Goal: Register for event/course

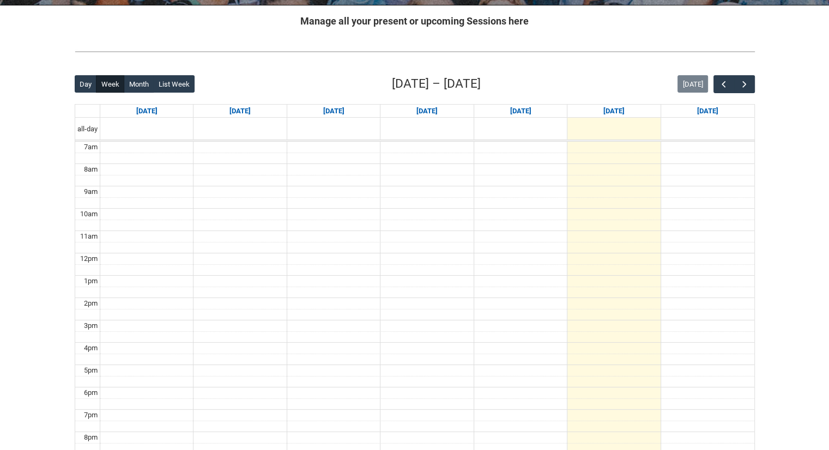
scroll to position [211, 0]
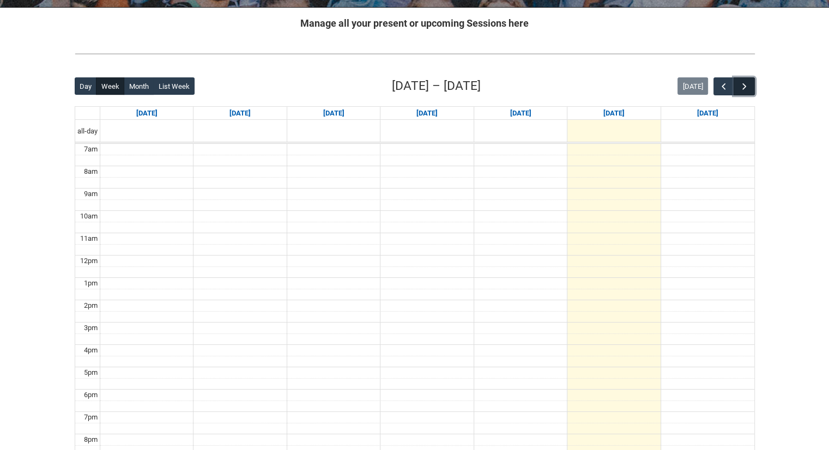
click at [740, 82] on span "button" at bounding box center [744, 86] width 11 height 11
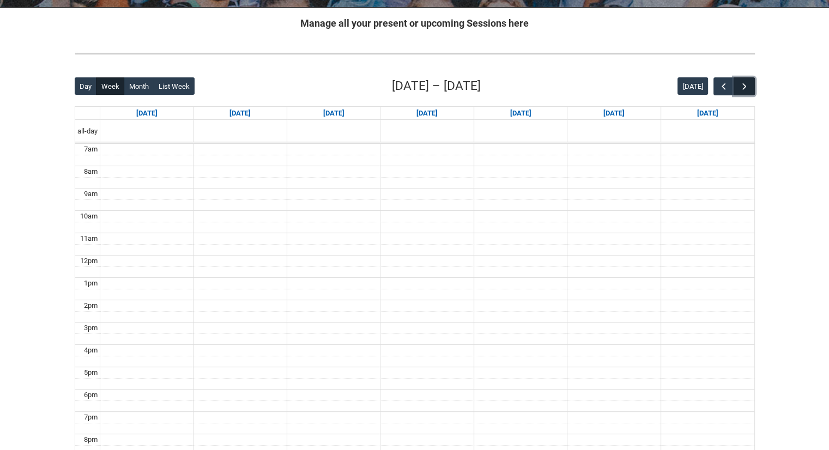
click at [740, 82] on span "button" at bounding box center [744, 86] width 11 height 11
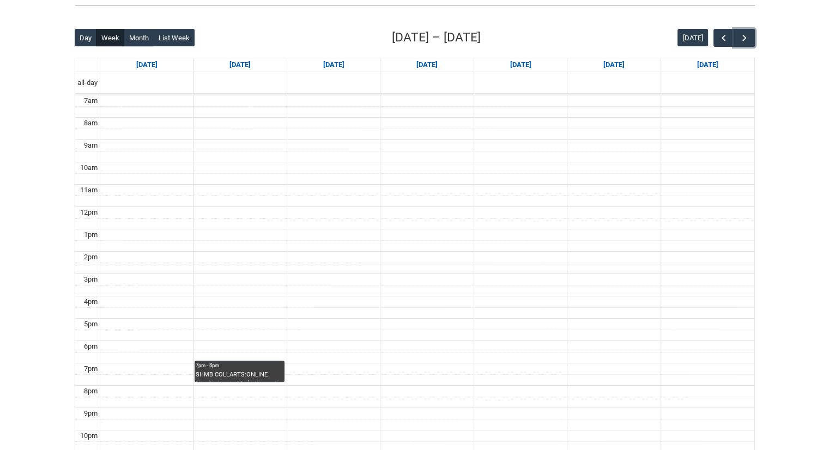
scroll to position [264, 0]
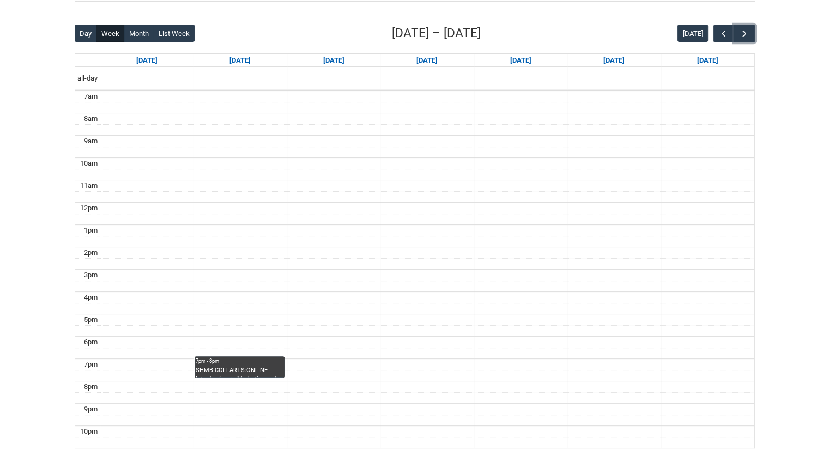
click at [258, 368] on div "SHMB COLLARTS:ONLINE Introduction to Marketing and Branding STAGE 1 | Online | …" at bounding box center [239, 371] width 87 height 11
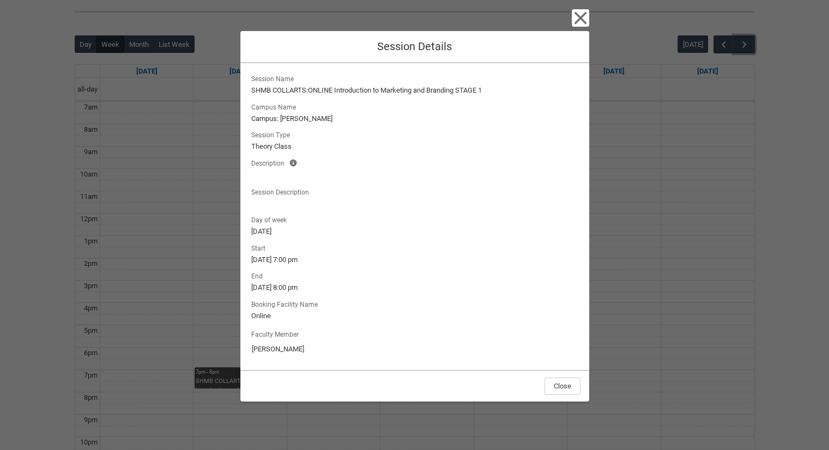
scroll to position [246, 0]
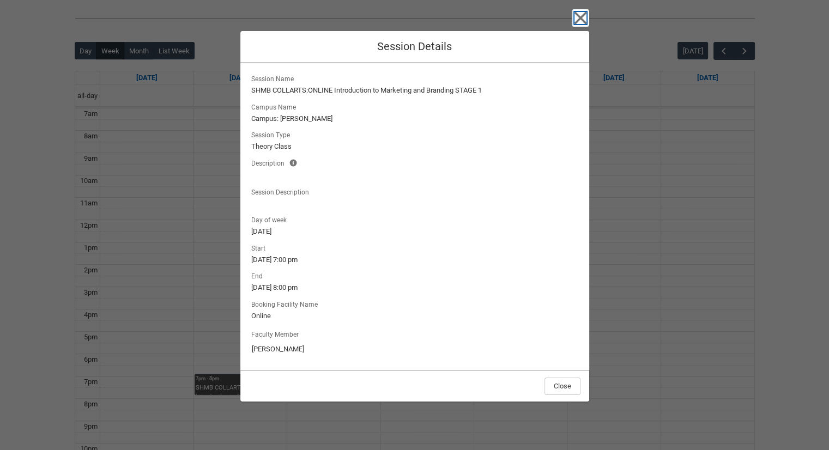
click at [574, 20] on icon "button" at bounding box center [579, 17] width 17 height 17
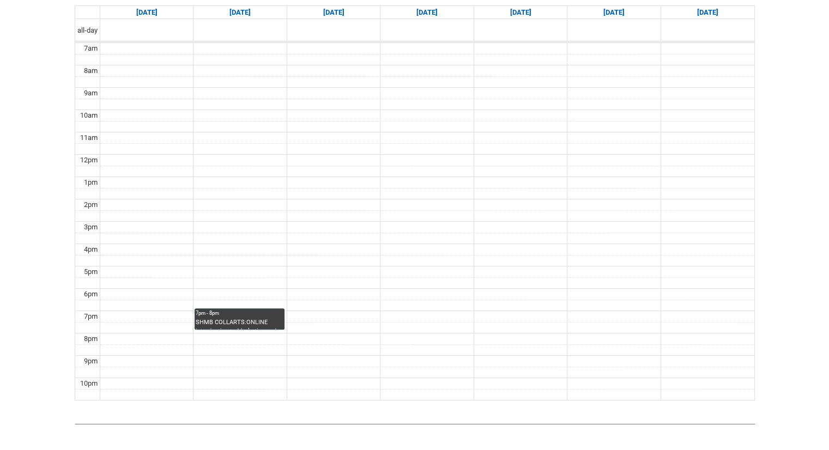
scroll to position [224, 0]
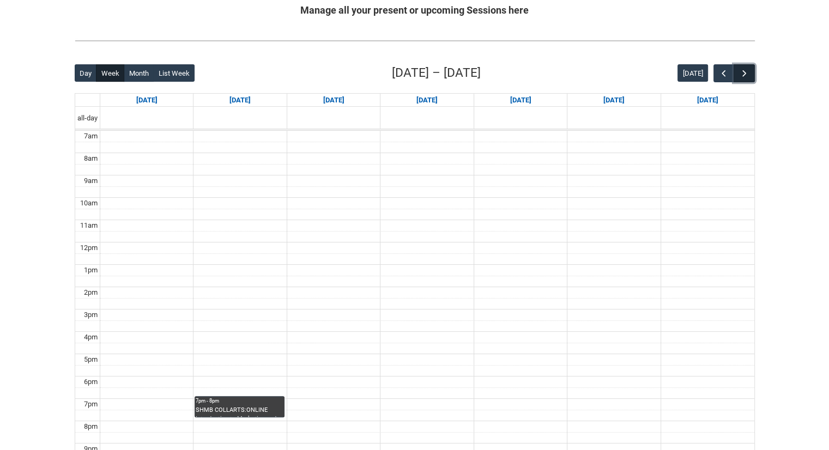
click at [747, 78] on button "button" at bounding box center [743, 73] width 21 height 18
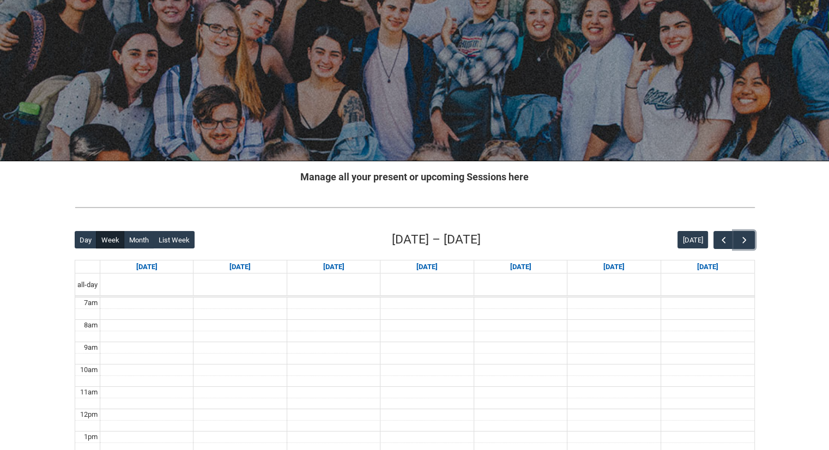
scroll to position [0, 0]
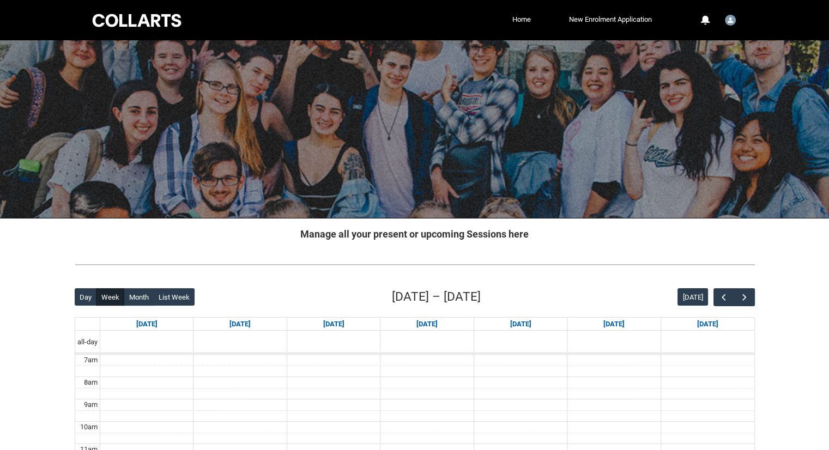
click at [0, 32] on div at bounding box center [414, 20] width 829 height 40
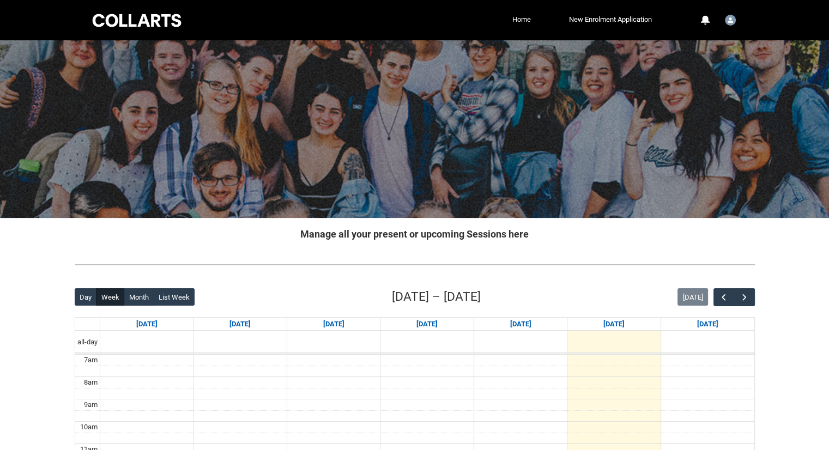
click at [521, 14] on link "Home" at bounding box center [521, 19] width 24 height 16
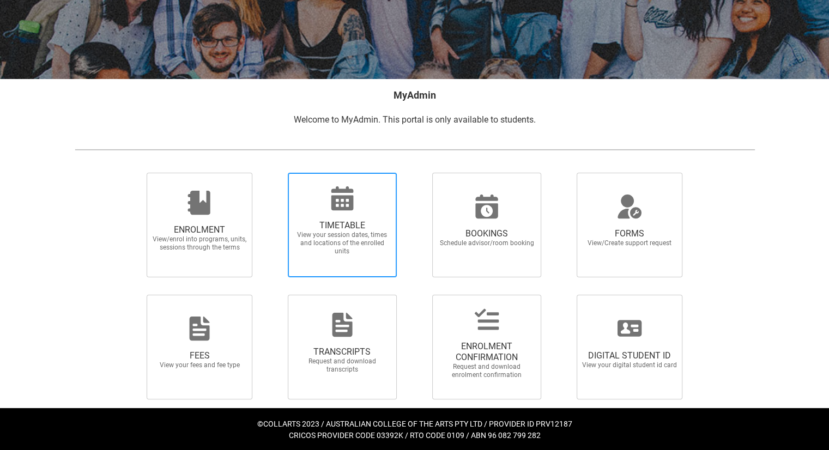
scroll to position [141, 0]
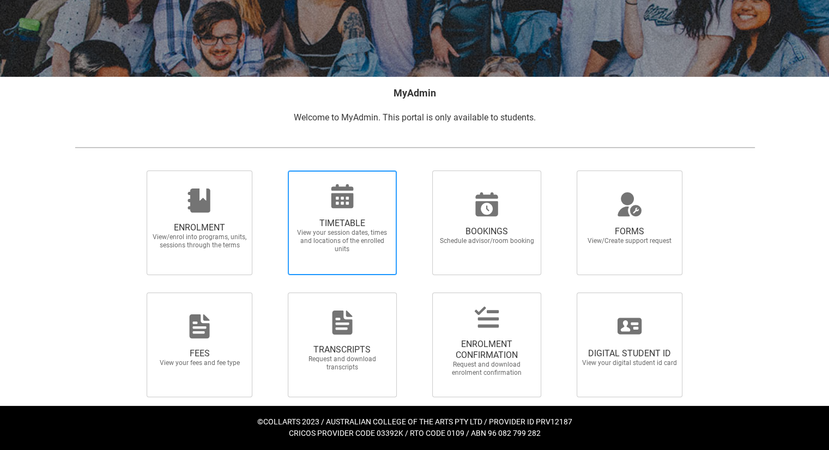
click at [297, 237] on span "View your session dates, times and locations of the enrolled units" at bounding box center [342, 241] width 96 height 25
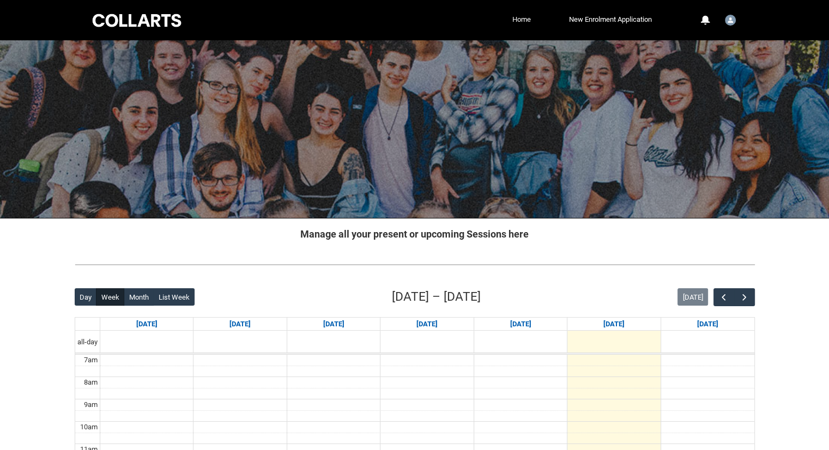
click at [514, 19] on link "Home" at bounding box center [521, 19] width 24 height 16
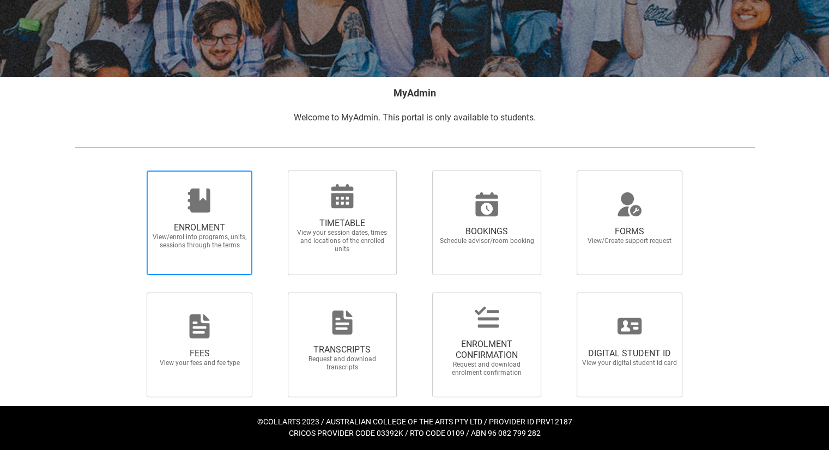
scroll to position [141, 0]
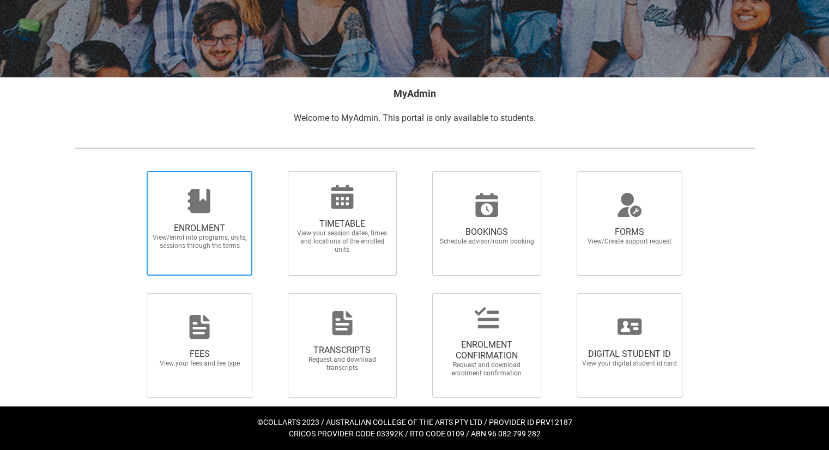
click at [220, 204] on div at bounding box center [199, 201] width 105 height 26
click at [133, 171] on input "ENROLMENT View/enrol into programs, units, sessions through the terms" at bounding box center [133, 170] width 1 height 1
radio input "true"
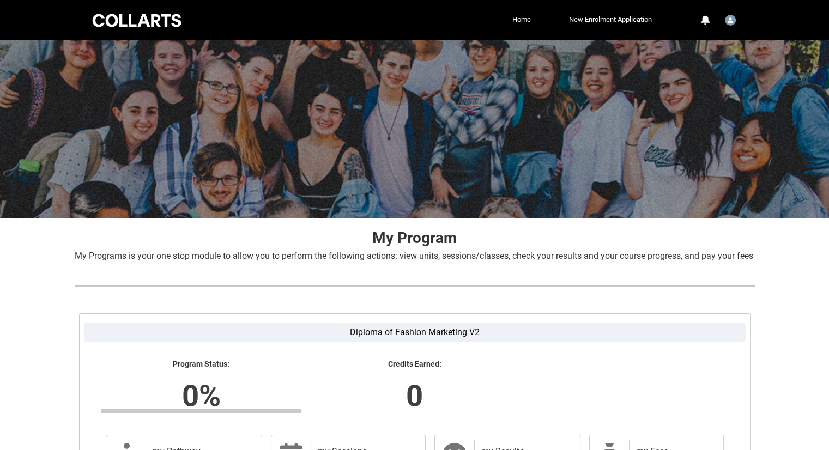
click at [535, 14] on li "New Enrolment Application" at bounding box center [593, 19] width 121 height 16
click at [523, 14] on link "Home" at bounding box center [521, 19] width 24 height 16
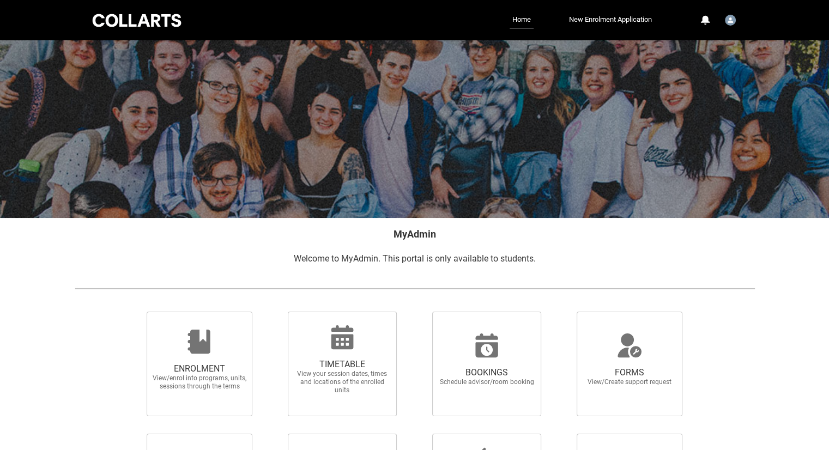
click at [161, 18] on div at bounding box center [136, 20] width 93 height 17
click at [132, 17] on div at bounding box center [136, 20] width 93 height 17
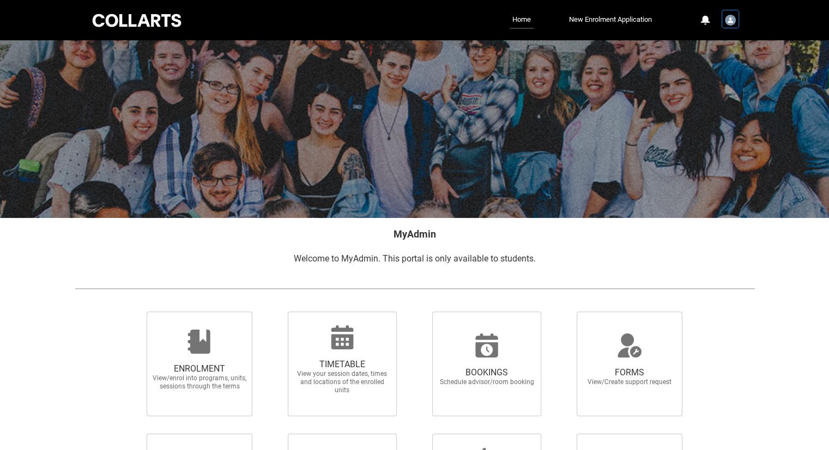
click at [734, 18] on img "User Profile Student.ekerr.20253164" at bounding box center [729, 20] width 11 height 11
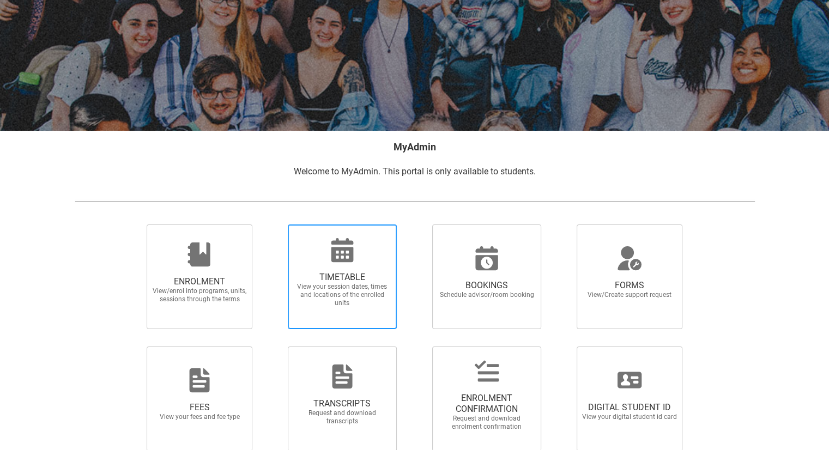
scroll to position [141, 0]
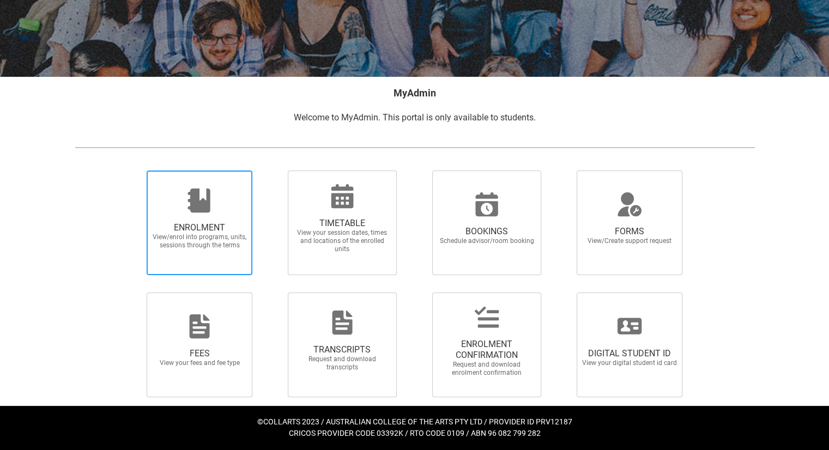
click at [207, 228] on span "ENROLMENT" at bounding box center [199, 227] width 96 height 11
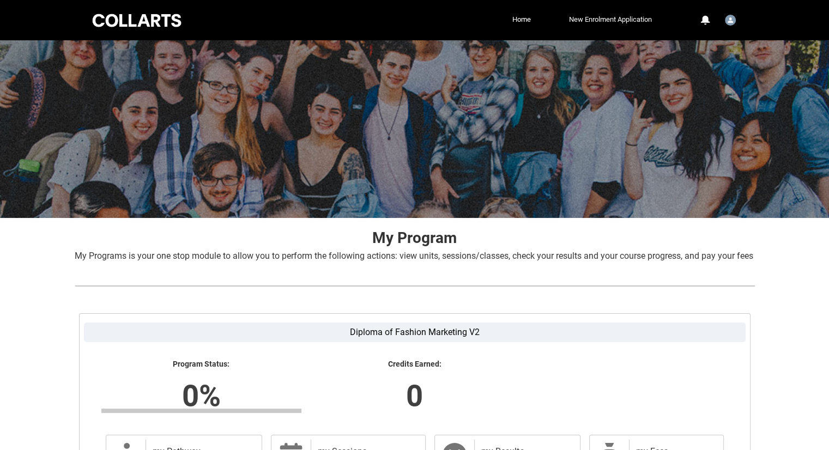
click at [610, 18] on link "New Enrolment Application" at bounding box center [610, 19] width 88 height 16
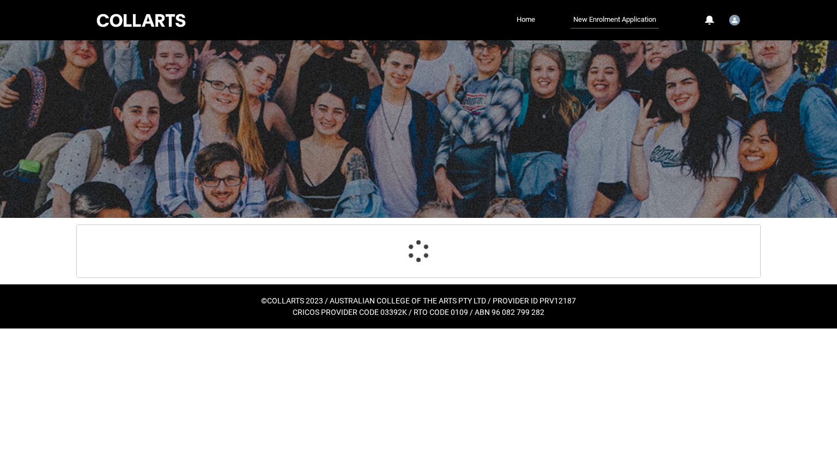
select select "Citizenship.1"
select select "Heard_About_Collarts_Picklist.Advertising - Google"
select select "Country_Choice.1101"
select select "P_Contact_Time_Morning"
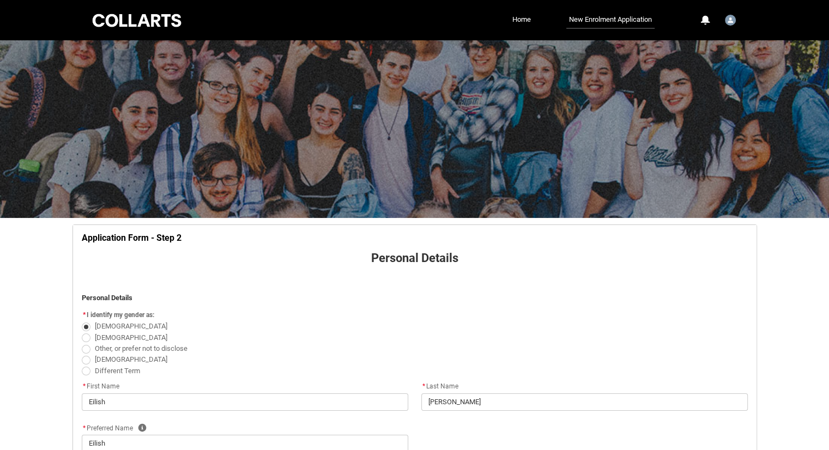
click at [165, 20] on div at bounding box center [136, 20] width 93 height 17
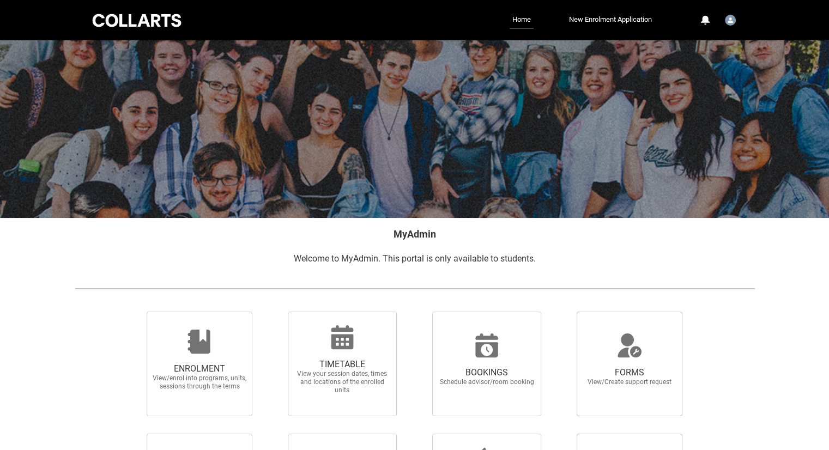
click at [174, 15] on div at bounding box center [136, 20] width 93 height 17
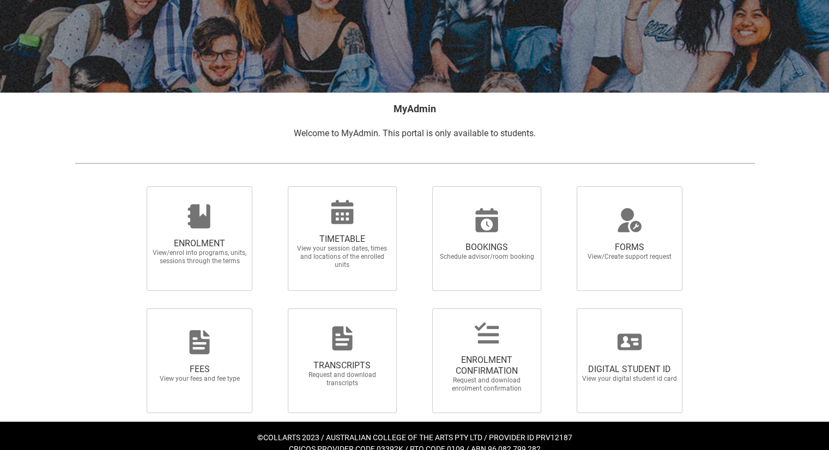
scroll to position [141, 0]
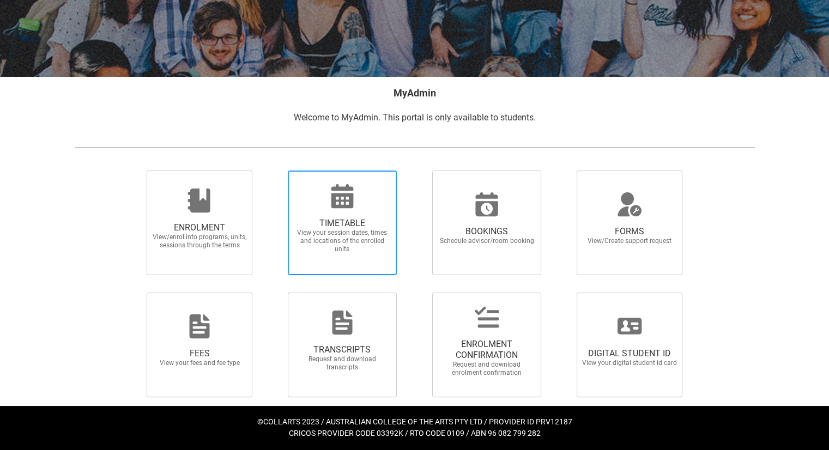
click at [349, 208] on icon at bounding box center [342, 196] width 26 height 26
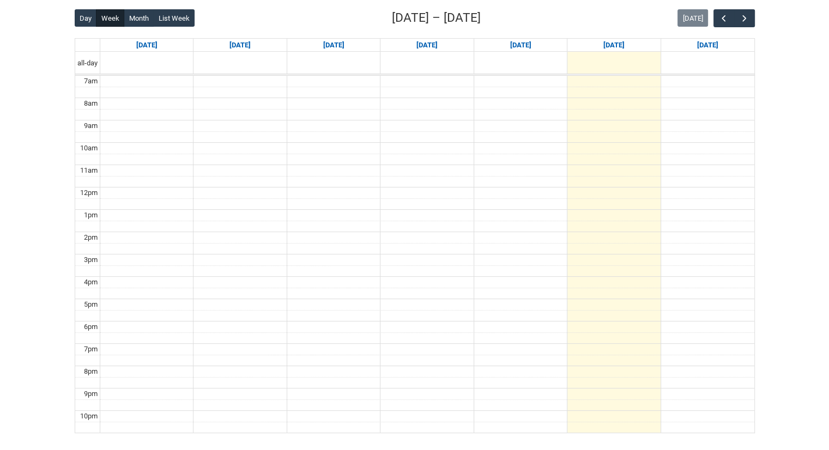
scroll to position [245, 0]
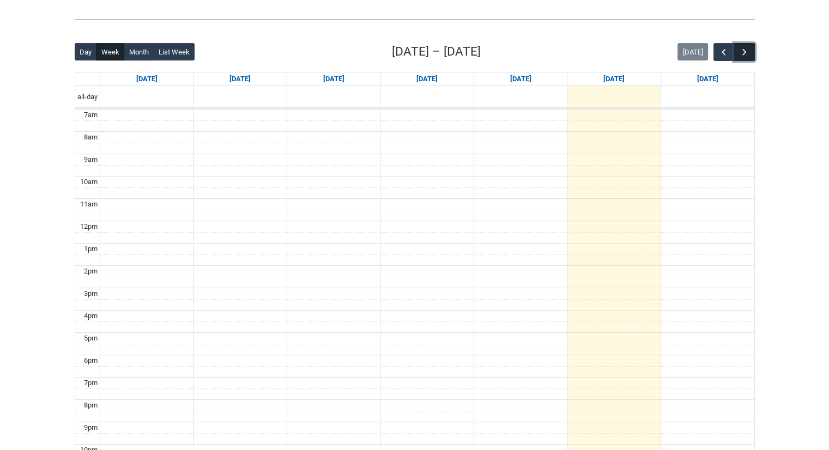
click at [750, 59] on button "button" at bounding box center [743, 52] width 21 height 18
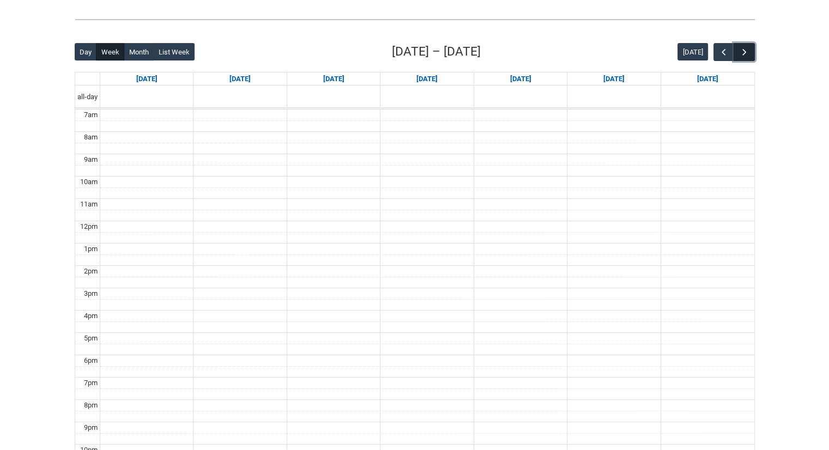
click at [750, 59] on button "button" at bounding box center [743, 52] width 21 height 18
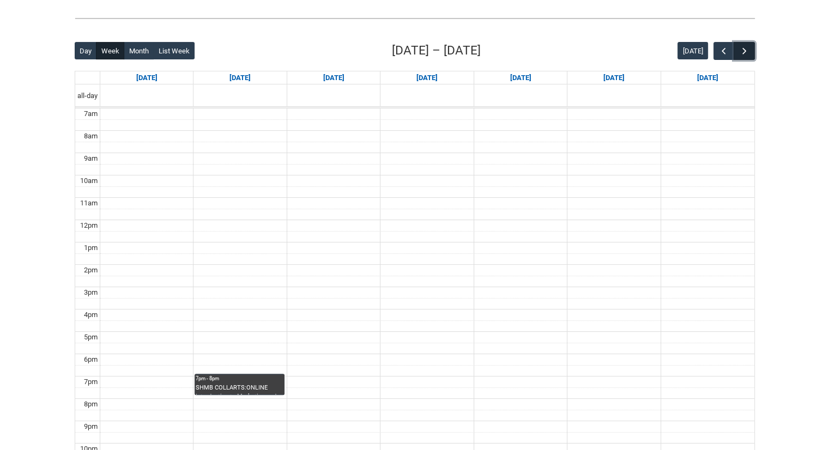
scroll to position [243, 0]
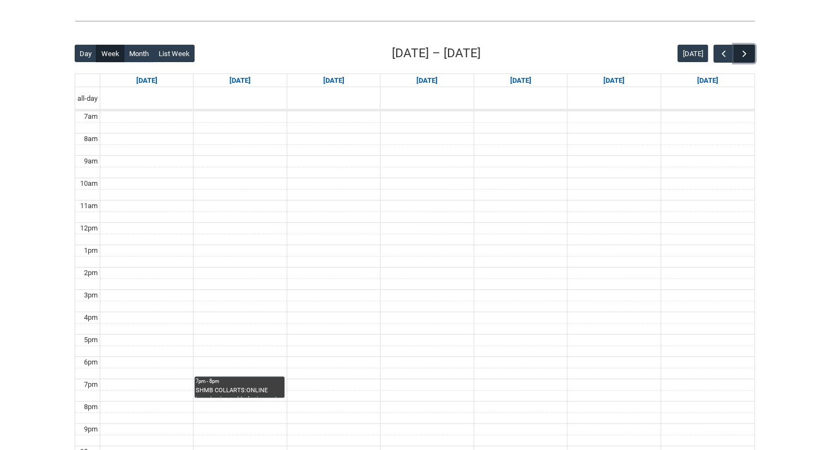
click at [750, 59] on button "button" at bounding box center [743, 54] width 21 height 18
click at [723, 61] on button "button" at bounding box center [723, 54] width 21 height 18
click at [248, 387] on div "CRFCRFS COLLARTS:ONLINE Creative Foundations | Online | Belinda Woods" at bounding box center [239, 391] width 87 height 11
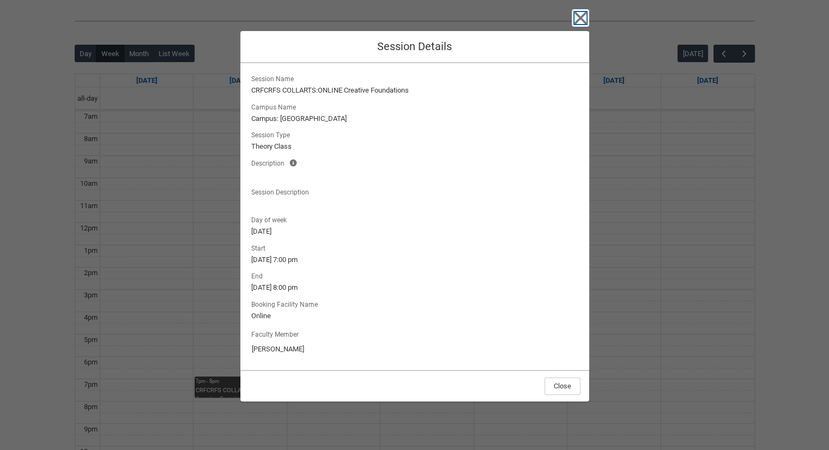
click at [573, 16] on icon "button" at bounding box center [579, 17] width 17 height 17
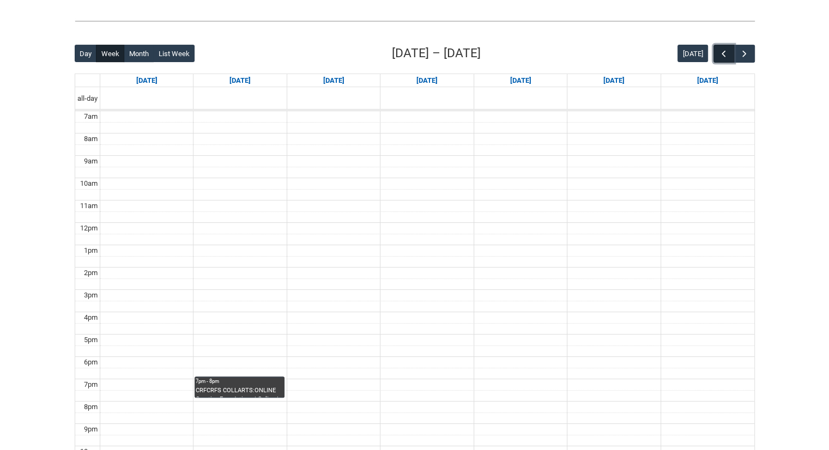
click at [723, 59] on button "button" at bounding box center [723, 54] width 21 height 18
click at [752, 59] on button "button" at bounding box center [743, 54] width 21 height 18
click at [754, 59] on div "Back Loading... This page should update in a few seconds... Day Week Month List…" at bounding box center [414, 256] width 697 height 442
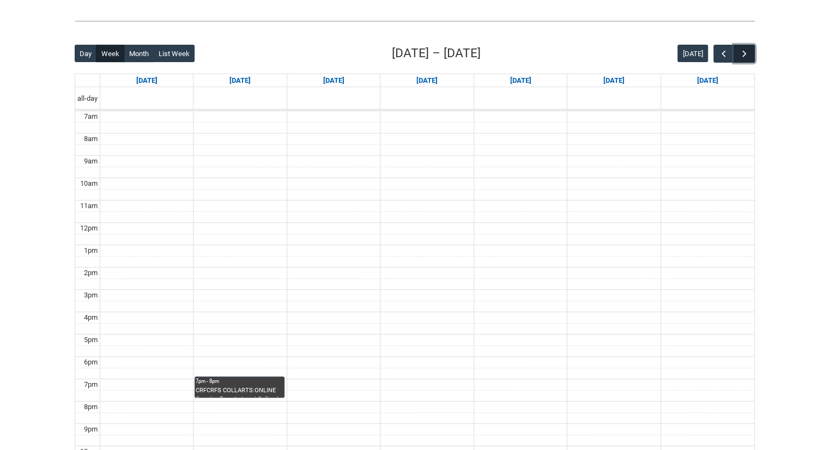
click at [739, 56] on span "button" at bounding box center [744, 53] width 11 height 11
click at [265, 393] on div "SHMB COLLARTS:ONLINE Introduction to Marketing and Branding STAGE 1 | Online | …" at bounding box center [262, 391] width 42 height 11
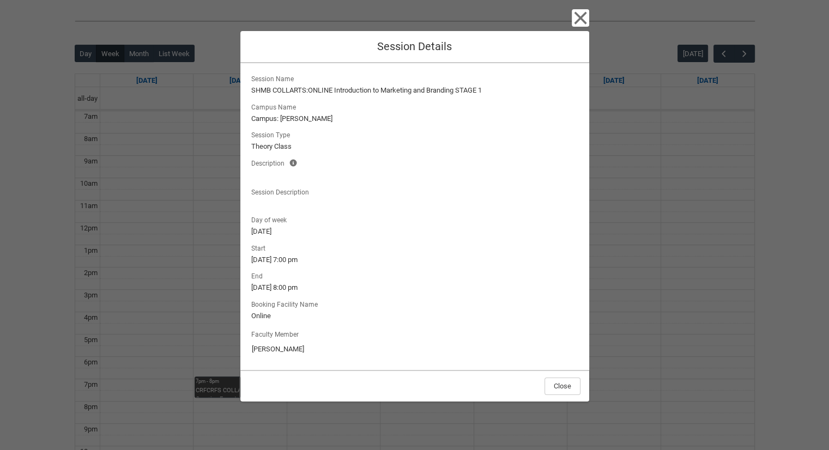
click at [601, 295] on div "Close Session Details Session Name SHMB COLLARTS:ONLINE Introduction to Marketi…" at bounding box center [414, 225] width 829 height 450
click at [574, 25] on icon "button" at bounding box center [579, 17] width 17 height 17
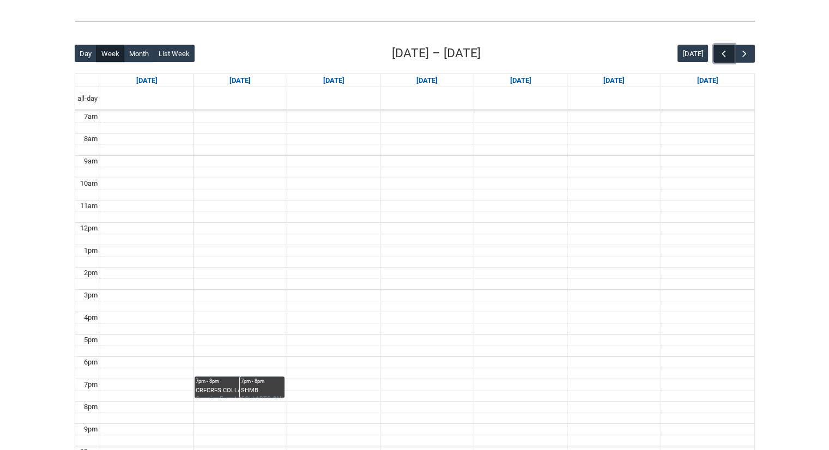
click at [720, 54] on span "button" at bounding box center [723, 53] width 11 height 11
click at [719, 55] on span "button" at bounding box center [723, 53] width 11 height 11
click at [260, 394] on div "SHMB COLLARTS:ONLINE Introduction to Marketing and Branding STAGE 1 | Online | …" at bounding box center [239, 391] width 87 height 11
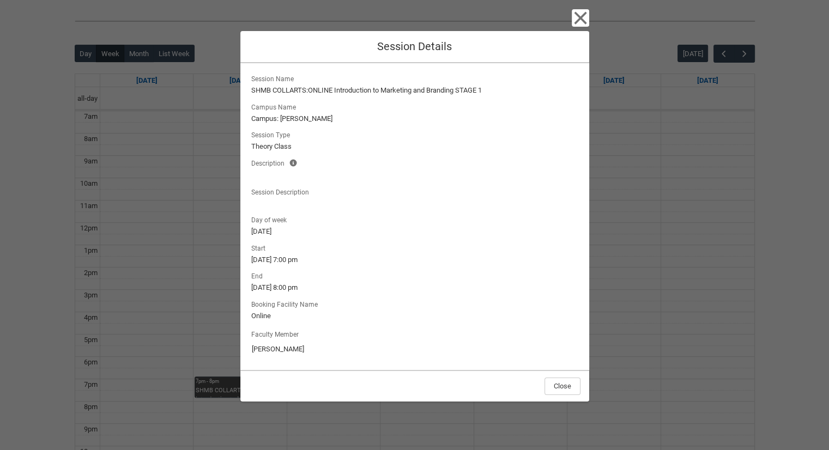
click at [608, 271] on div "Close Session Details Session Name SHMB COLLARTS:ONLINE Introduction to Marketi…" at bounding box center [414, 225] width 829 height 450
click at [573, 27] on div "Close Session Details Session Name SHMB COLLARTS:ONLINE Introduction to Marketi…" at bounding box center [414, 225] width 349 height 450
click at [580, 12] on icon "button" at bounding box center [579, 17] width 17 height 17
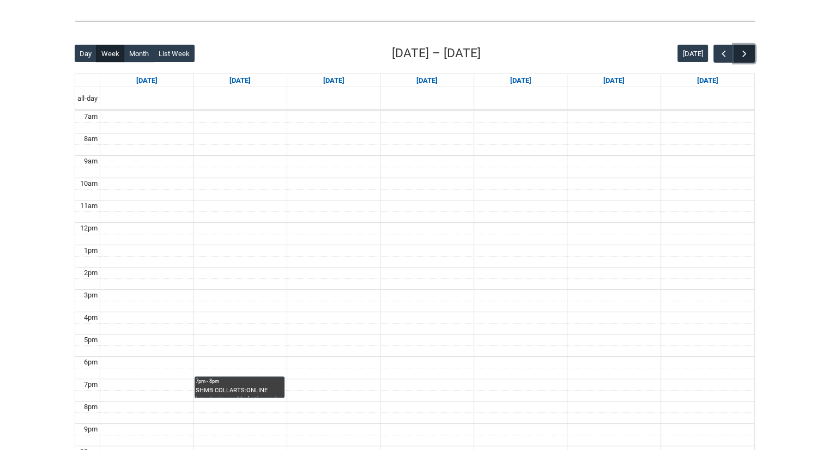
click at [739, 51] on span "button" at bounding box center [744, 53] width 11 height 11
click at [718, 54] on span "button" at bounding box center [723, 53] width 11 height 11
click at [218, 377] on div "7pm - 8pm" at bounding box center [239, 381] width 87 height 8
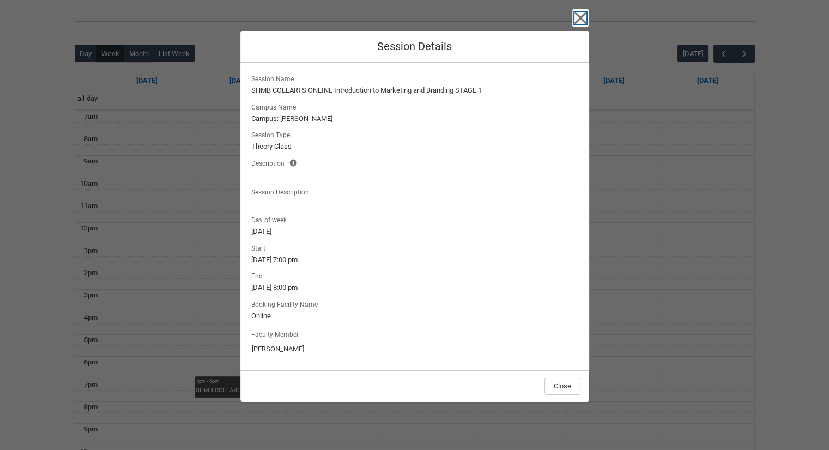
click at [576, 16] on icon "button" at bounding box center [579, 17] width 17 height 17
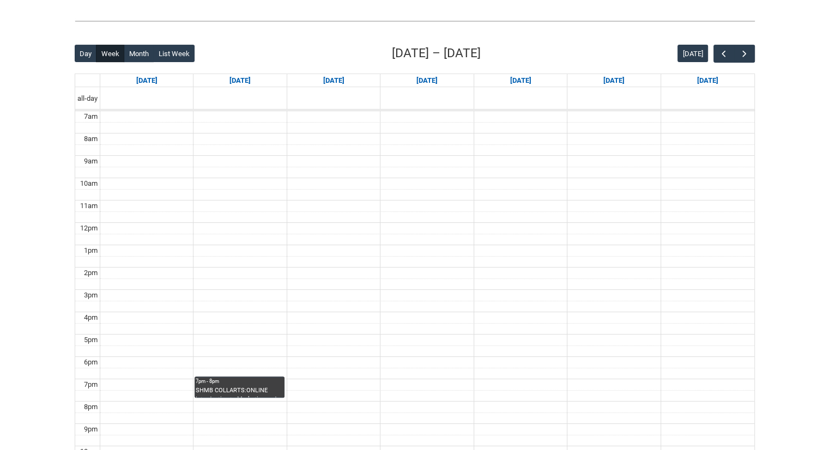
click at [208, 386] on div "SHMB COLLARTS:ONLINE Introduction to Marketing and Branding STAGE 1 | Online | …" at bounding box center [239, 391] width 87 height 11
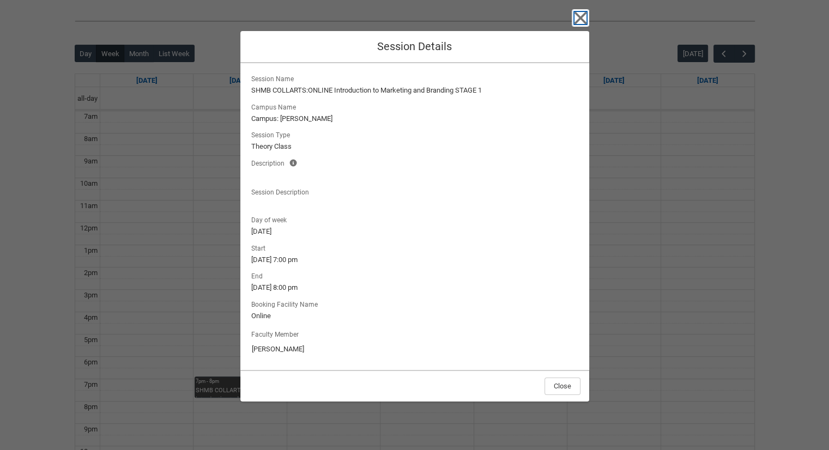
click at [583, 15] on icon "button" at bounding box center [580, 18] width 13 height 13
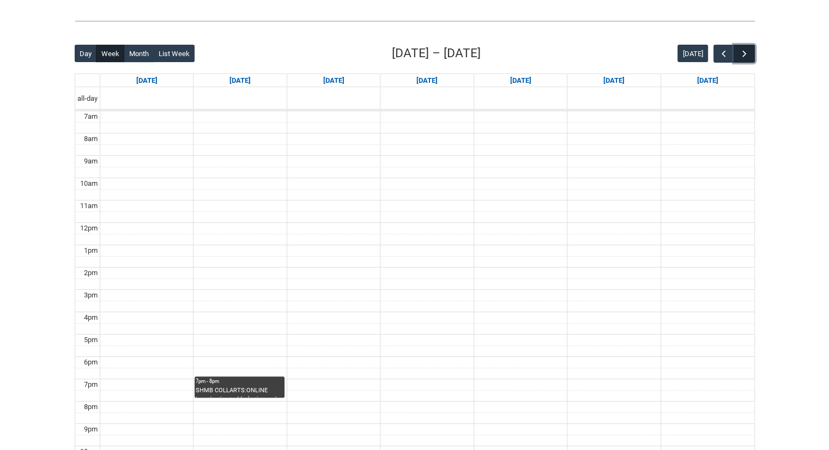
click at [741, 47] on button "button" at bounding box center [743, 54] width 21 height 18
click at [739, 57] on span "button" at bounding box center [744, 53] width 11 height 11
click at [727, 55] on span "button" at bounding box center [723, 53] width 11 height 11
click at [279, 386] on div "SHMB COLLARTS:ONLINE Introduction to Marketing and Branding STAGE 1 | Online | …" at bounding box center [239, 391] width 87 height 11
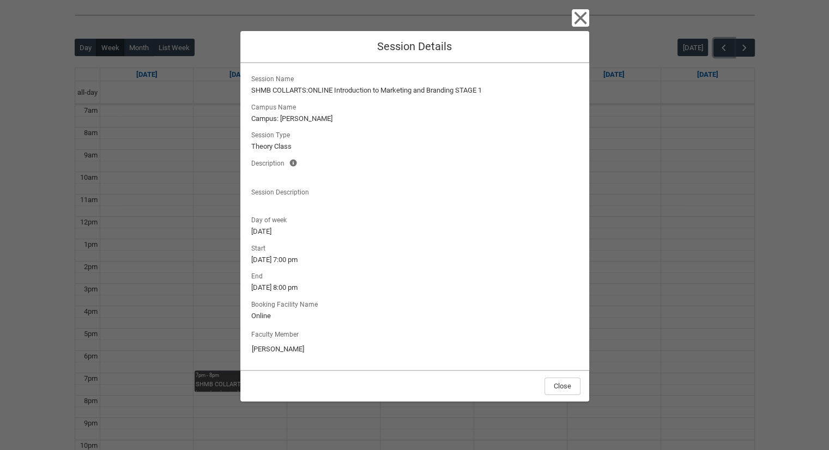
scroll to position [244, 0]
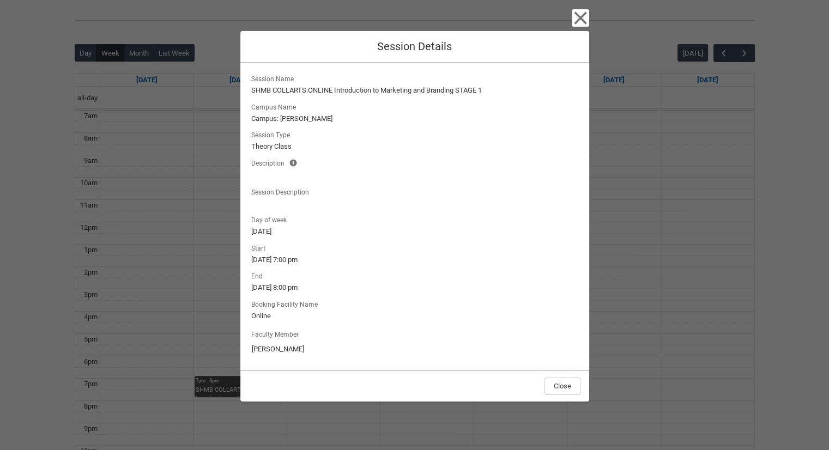
click at [643, 216] on div "Close Session Details Session Name SHMB COLLARTS:ONLINE Introduction to Marketi…" at bounding box center [414, 225] width 829 height 450
click at [586, 13] on icon "button" at bounding box center [580, 18] width 13 height 13
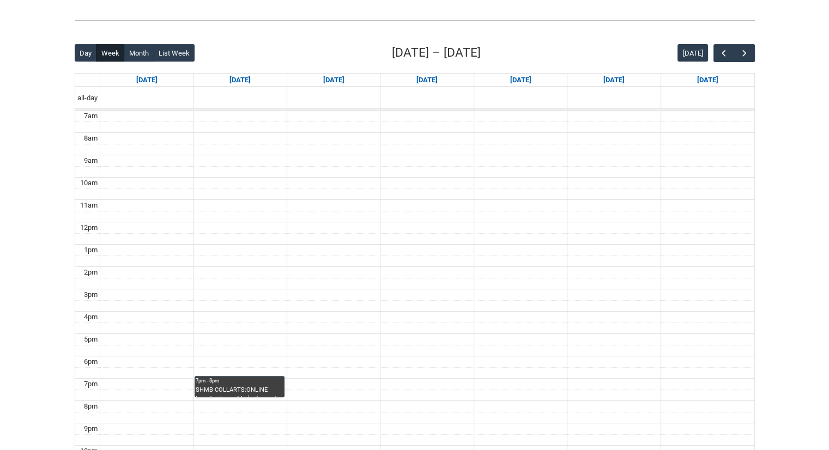
click at [756, 56] on div "Back Loading... This page should update in a few seconds... Day Week Month List…" at bounding box center [414, 256] width 697 height 442
click at [741, 51] on span "button" at bounding box center [744, 53] width 11 height 11
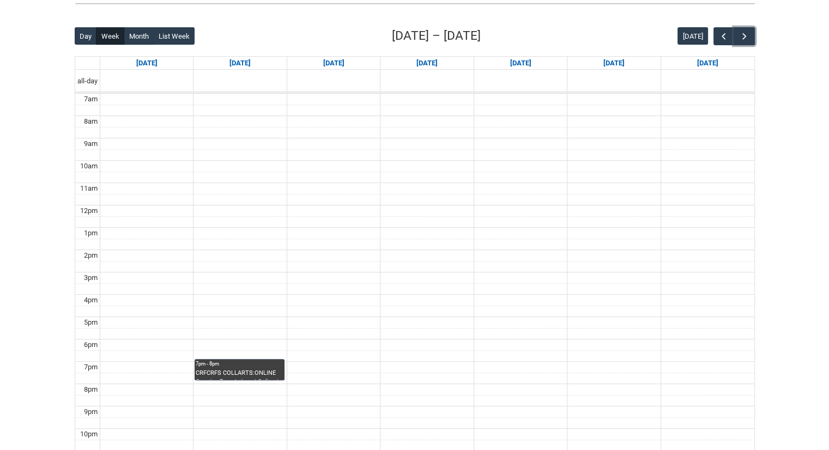
scroll to position [285, 0]
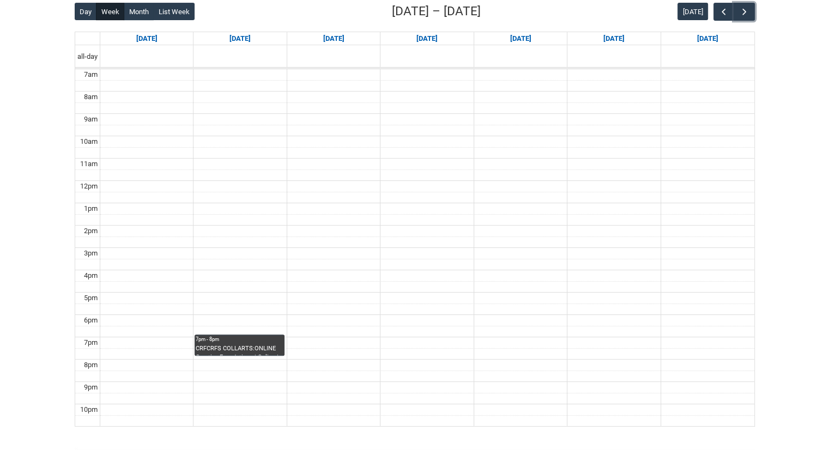
click at [209, 344] on div "CRFCRFS COLLARTS:ONLINE Creative Foundations | Online | Belinda Woods" at bounding box center [239, 349] width 87 height 11
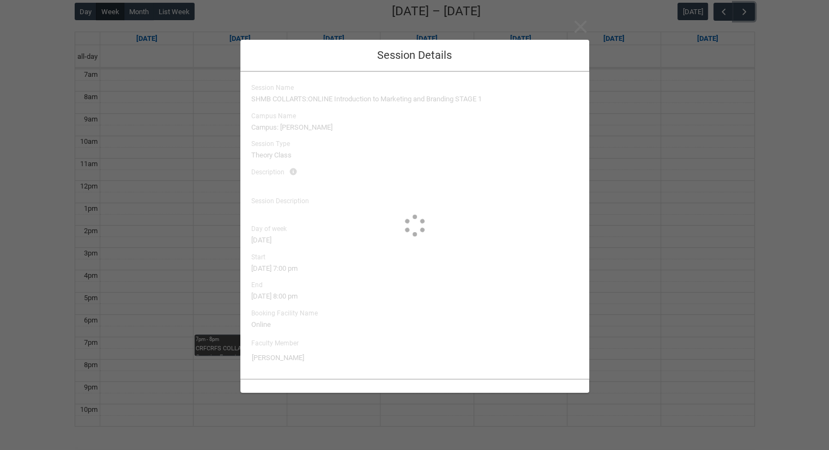
type input "Belinda Woods"
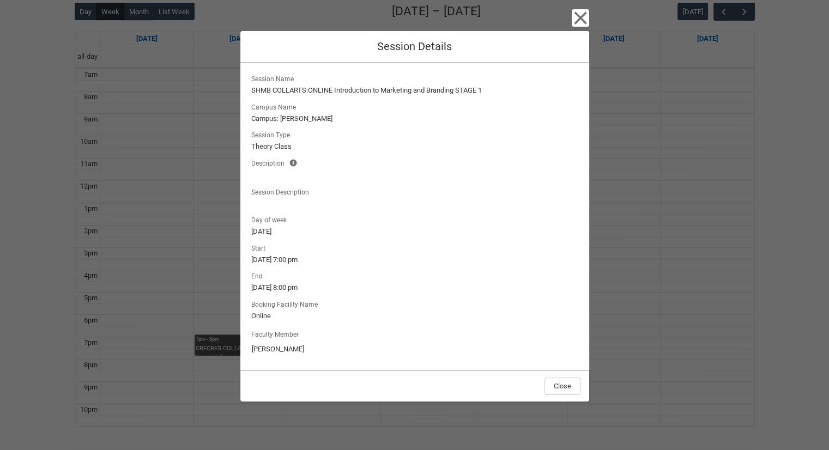
click at [202, 309] on div "Close Session Details Session Name SHMB COLLARTS:ONLINE Introduction to Marketi…" at bounding box center [414, 225] width 829 height 450
click at [586, 21] on icon "button" at bounding box center [579, 17] width 17 height 17
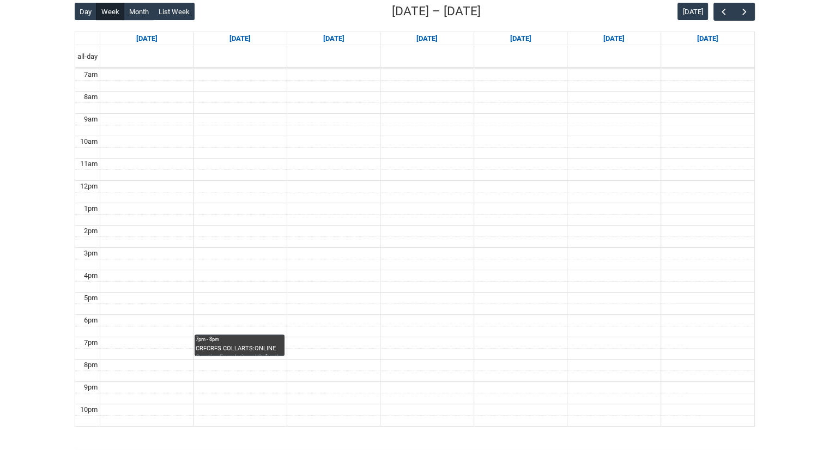
click at [224, 340] on div "7pm - 8pm" at bounding box center [239, 340] width 87 height 8
